Goal: Check status: Check status

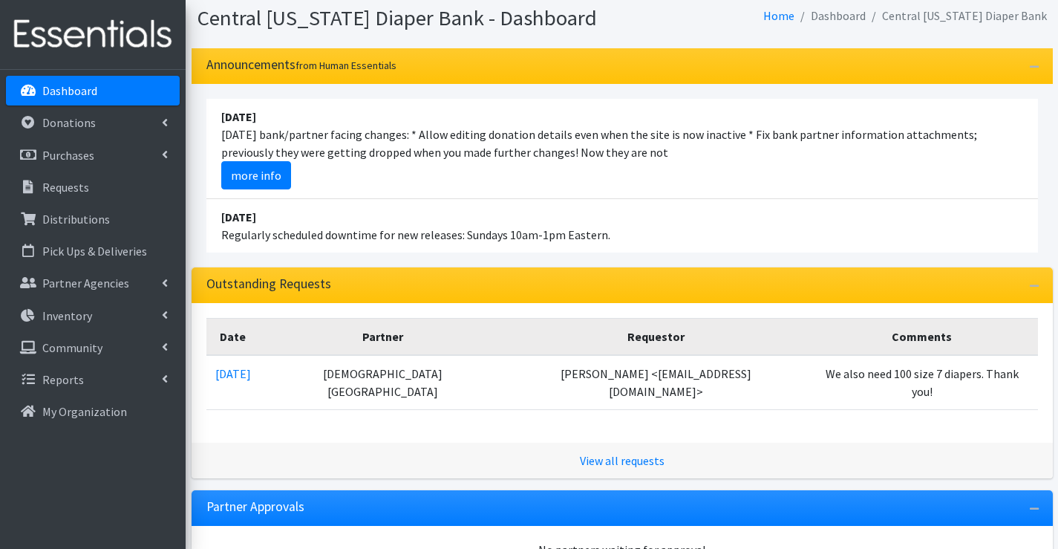
scroll to position [74, 0]
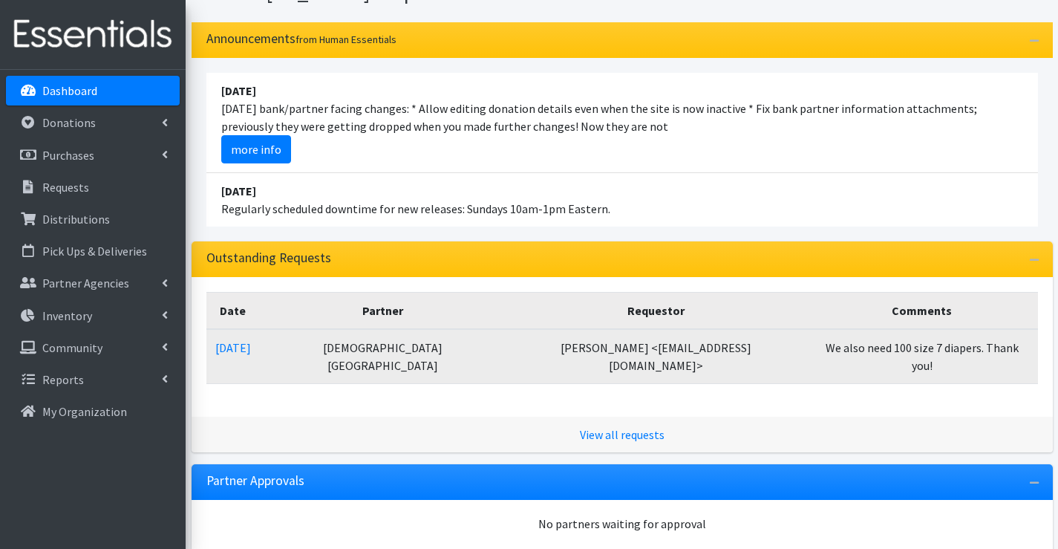
click at [243, 336] on td "08/08/2025" at bounding box center [232, 356] width 53 height 55
click at [249, 347] on link "08/08/2025" at bounding box center [233, 347] width 36 height 15
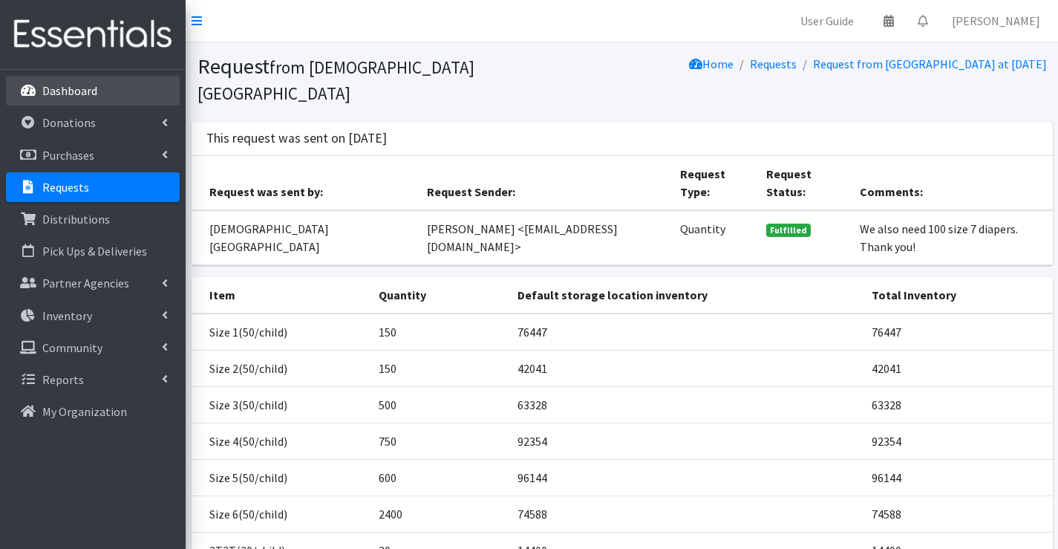
click at [36, 89] on icon at bounding box center [28, 90] width 19 height 13
